Goal: Task Accomplishment & Management: Manage account settings

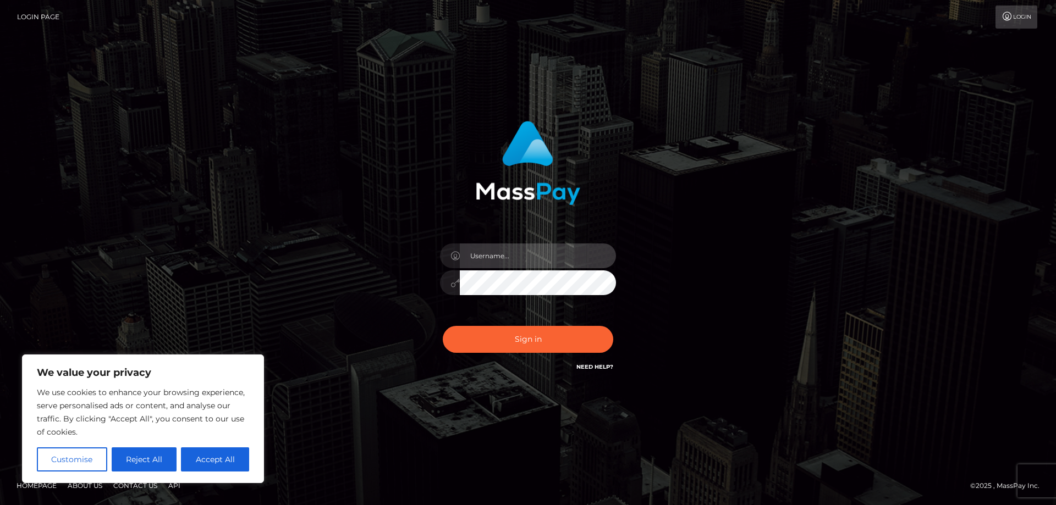
click at [512, 268] on input "text" at bounding box center [538, 256] width 156 height 25
type input "[EMAIL_ADDRESS][DOMAIN_NAME]"
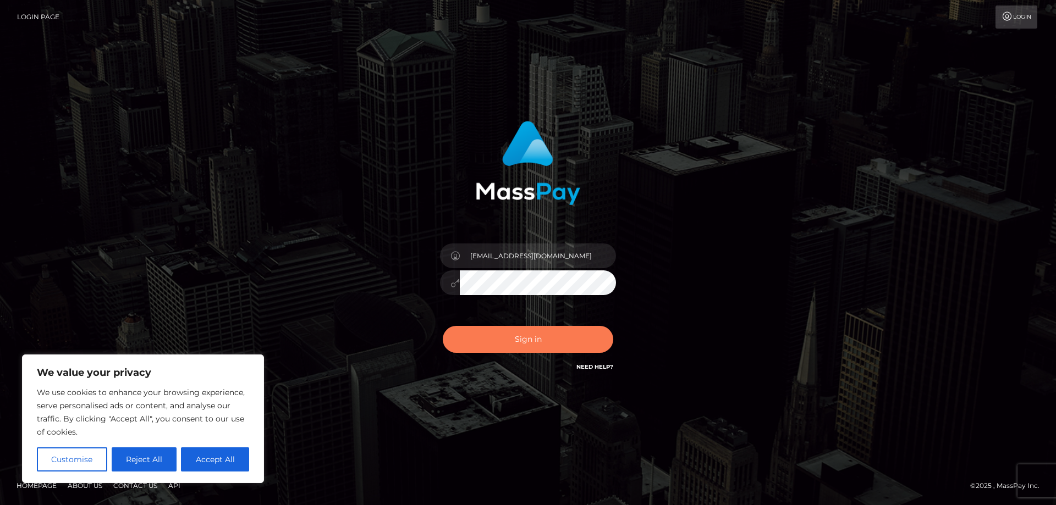
click at [528, 330] on button "Sign in" at bounding box center [528, 339] width 170 height 27
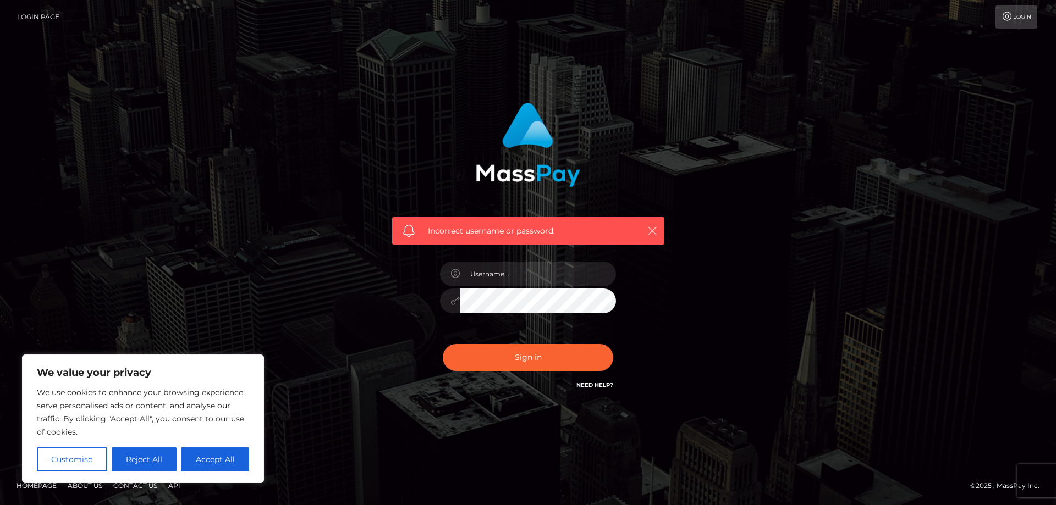
click at [647, 229] on icon "button" at bounding box center [652, 230] width 11 height 11
click at [649, 233] on icon "button" at bounding box center [652, 230] width 11 height 11
click at [1006, 14] on icon at bounding box center [1007, 16] width 12 height 9
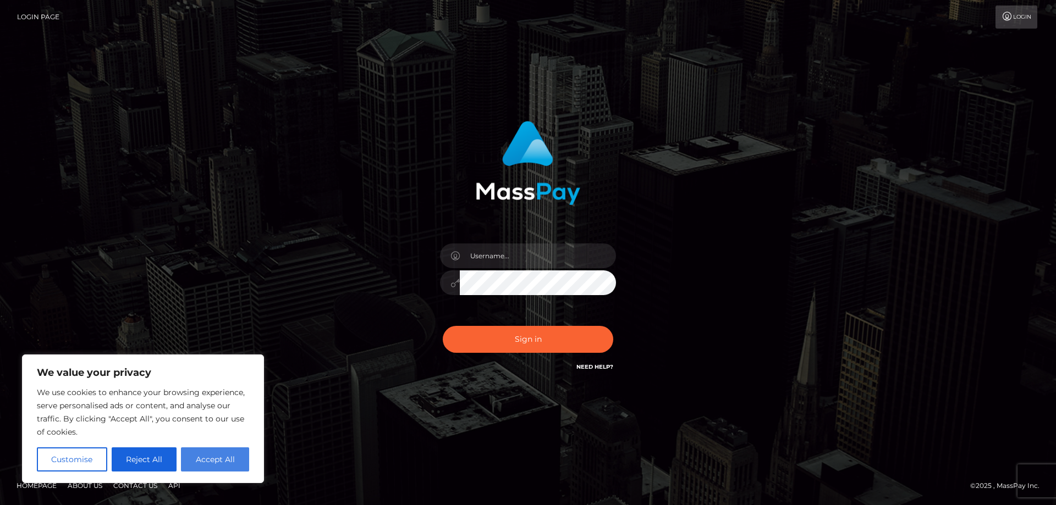
click at [243, 455] on button "Accept All" at bounding box center [215, 460] width 68 height 24
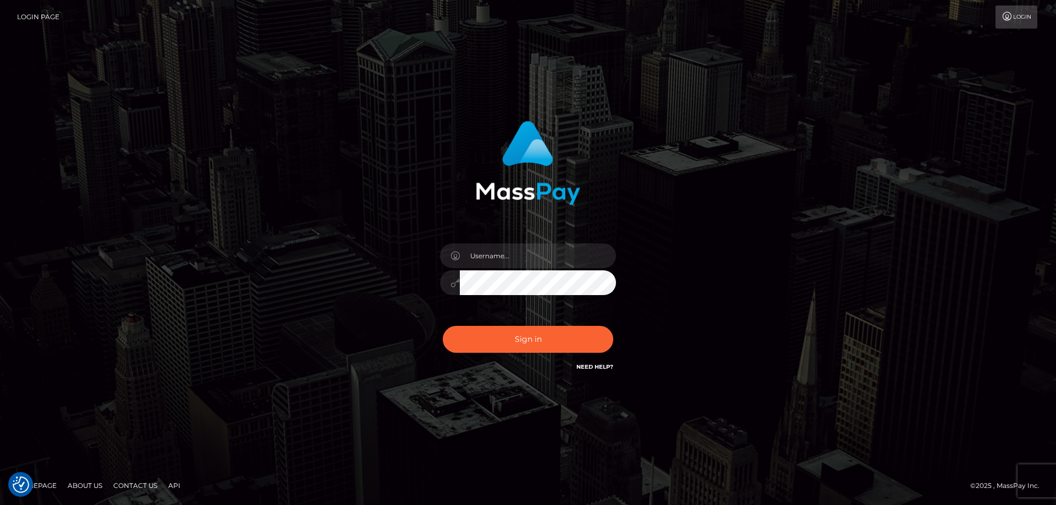
checkbox input "true"
click at [513, 240] on div at bounding box center [528, 277] width 192 height 84
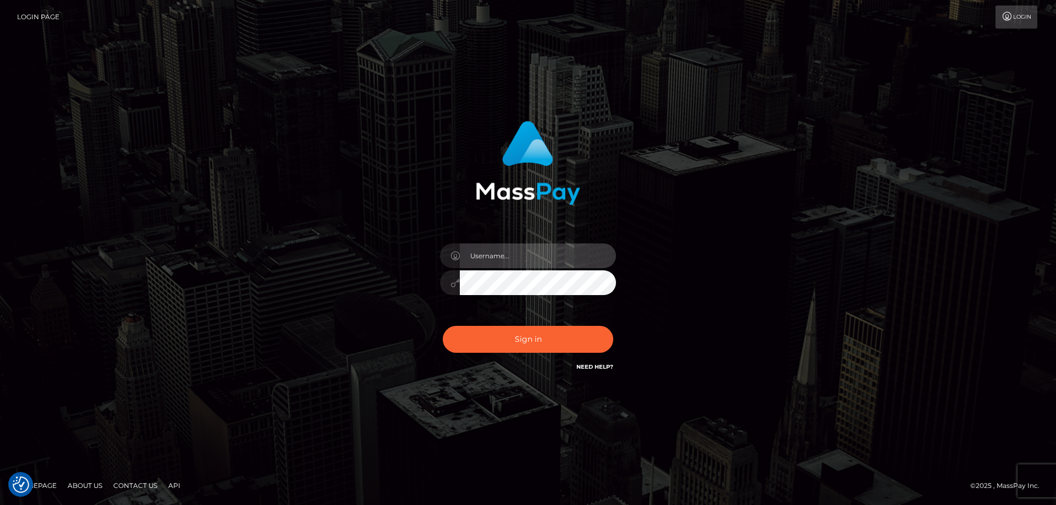
click at [510, 260] on input "text" at bounding box center [538, 256] width 156 height 25
type input "[EMAIL_ADDRESS][DOMAIN_NAME]"
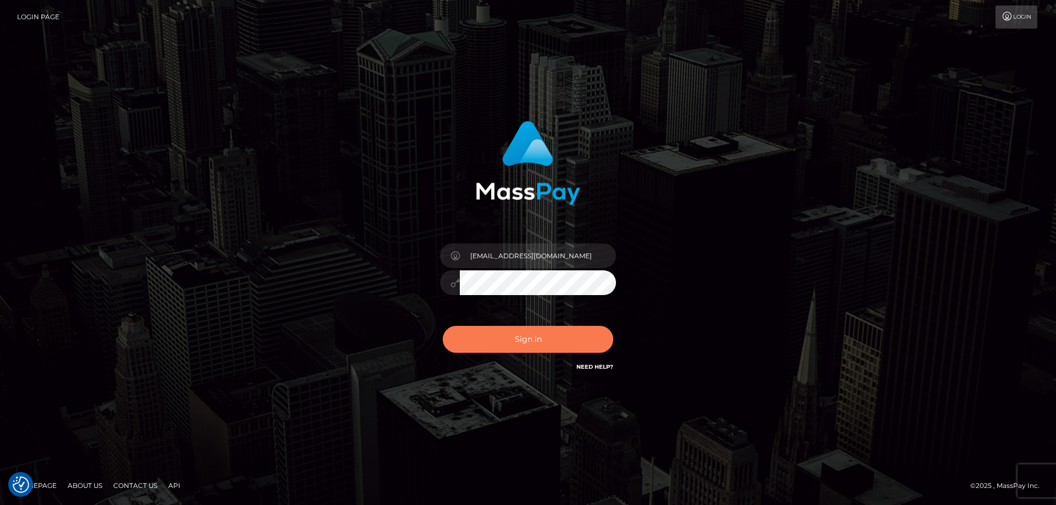
click at [557, 338] on button "Sign in" at bounding box center [528, 339] width 170 height 27
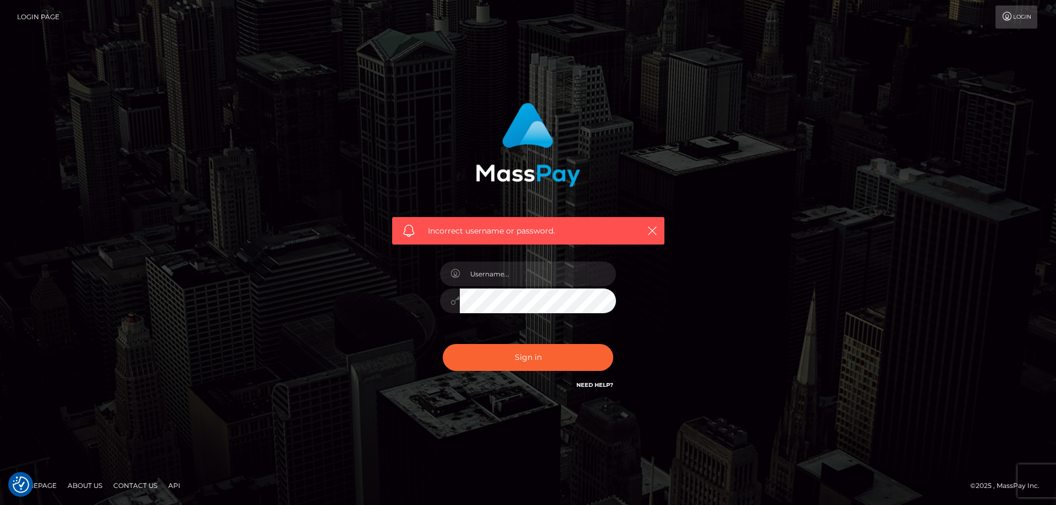
click at [598, 383] on link "Need Help?" at bounding box center [594, 385] width 37 height 7
